Goal: Use online tool/utility: Utilize a website feature to perform a specific function

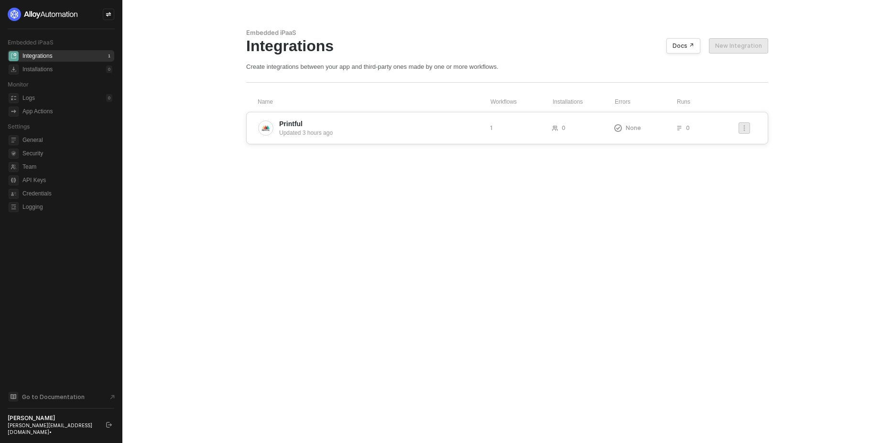
click at [334, 127] on span "Printful" at bounding box center [380, 124] width 203 height 10
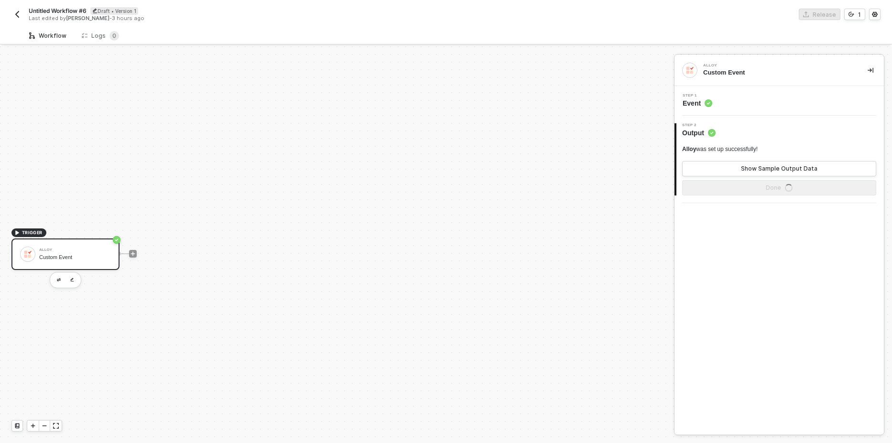
scroll to position [18, 0]
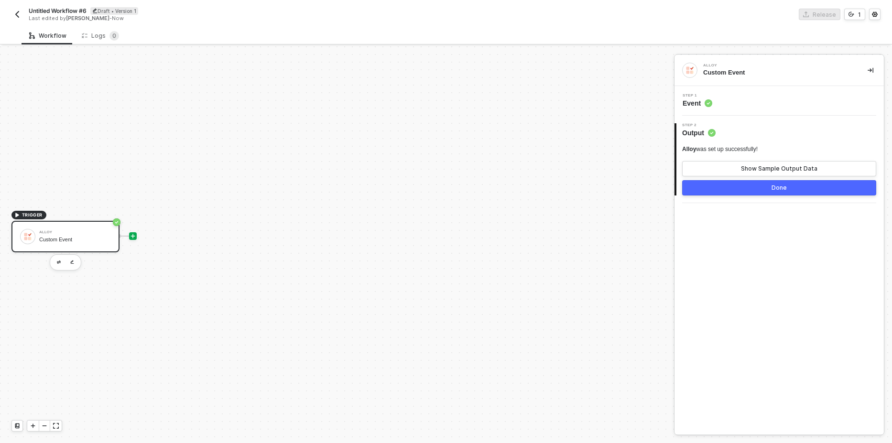
click at [132, 237] on icon "icon-play" at bounding box center [133, 236] width 6 height 6
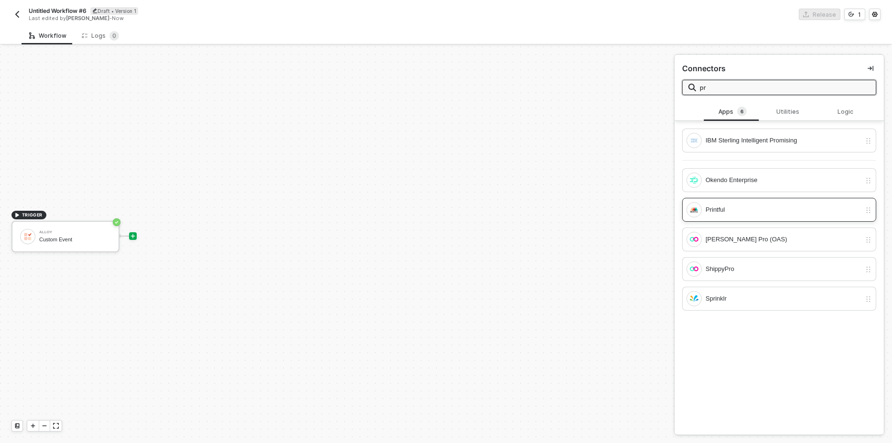
type input "pr"
click at [742, 207] on div "Printful" at bounding box center [782, 209] width 155 height 11
click at [634, 235] on div "TRIGGER Alloy Custom Event" at bounding box center [334, 236] width 669 height 414
